Goal: Use online tool/utility

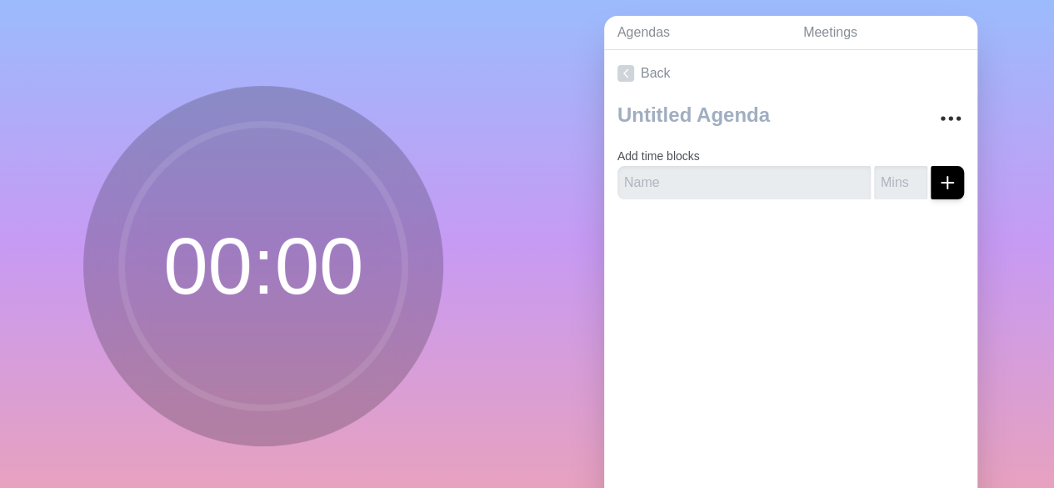
scroll to position [57, 0]
click at [708, 183] on input "text" at bounding box center [744, 183] width 253 height 33
click at [878, 186] on input "number" at bounding box center [900, 183] width 53 height 33
type input "1"
click at [900, 281] on div "Back Add time blocks 1" at bounding box center [790, 284] width 373 height 466
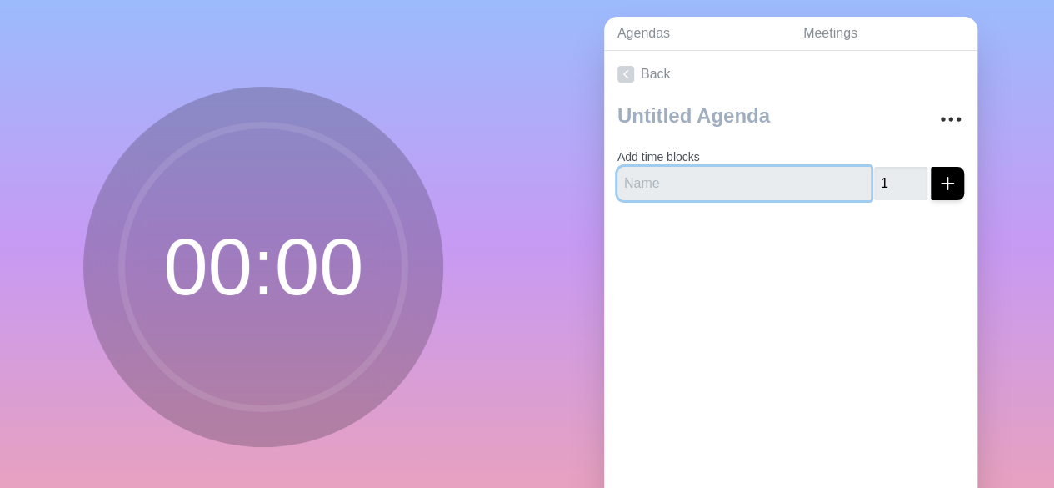
click at [772, 178] on input "text" at bounding box center [744, 183] width 253 height 33
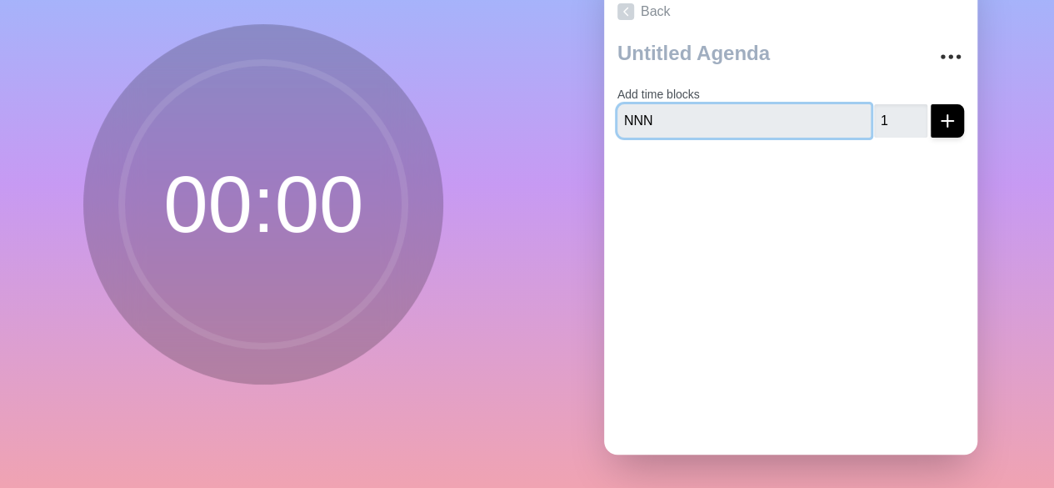
type input "NNN"
click at [297, 198] on circle at bounding box center [263, 204] width 283 height 283
